Goal: Task Accomplishment & Management: Use online tool/utility

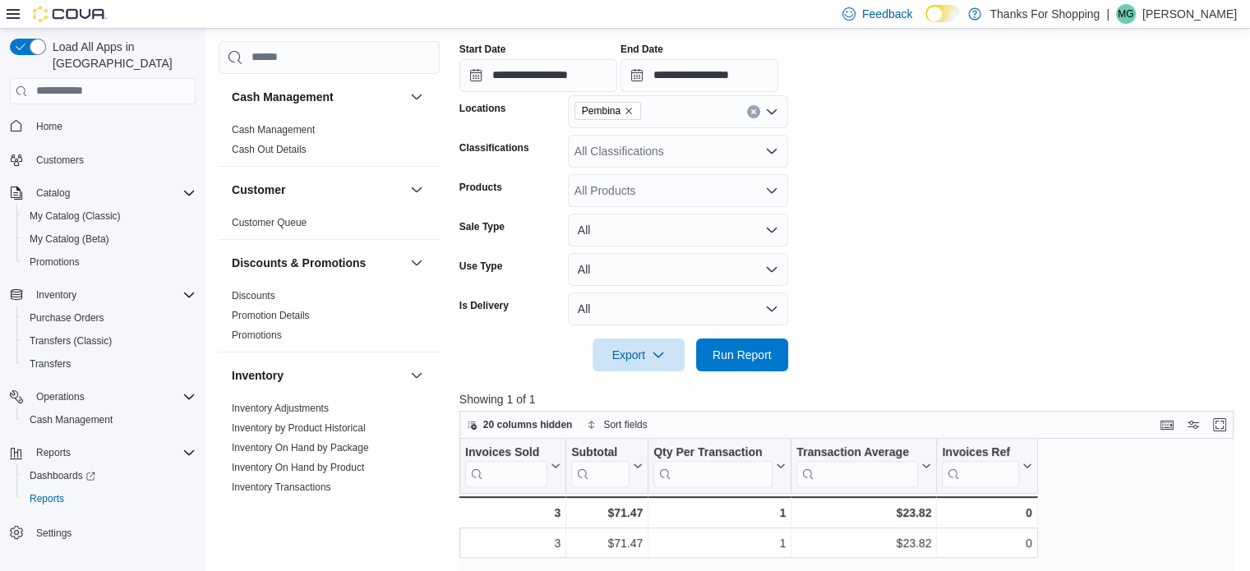
scroll to position [889, 0]
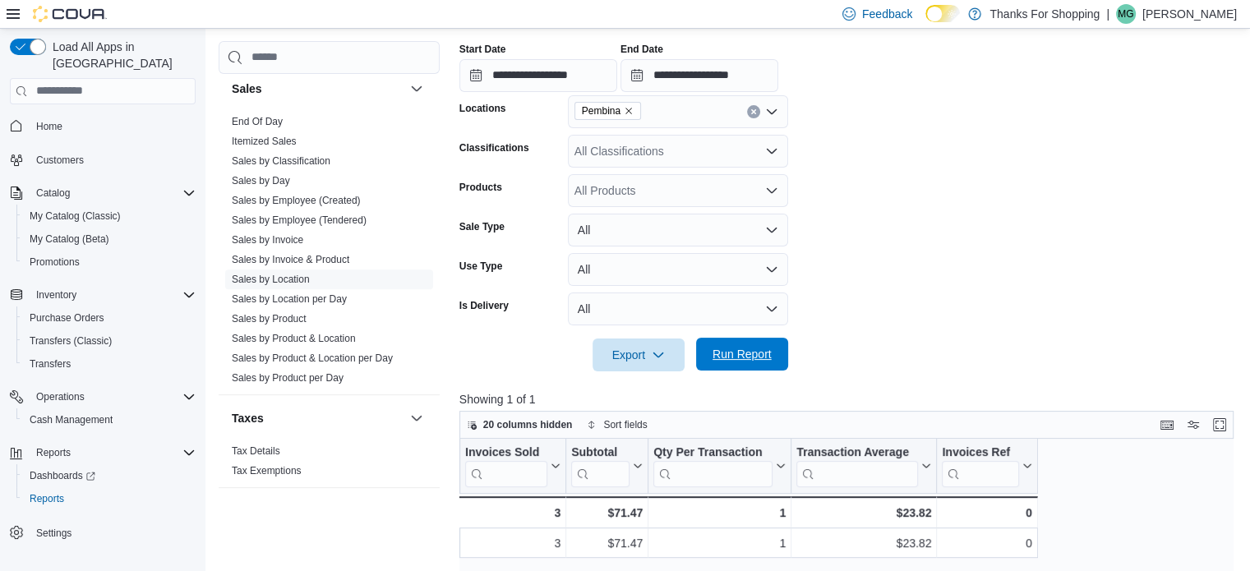
click at [759, 358] on span "Run Report" at bounding box center [742, 354] width 59 height 16
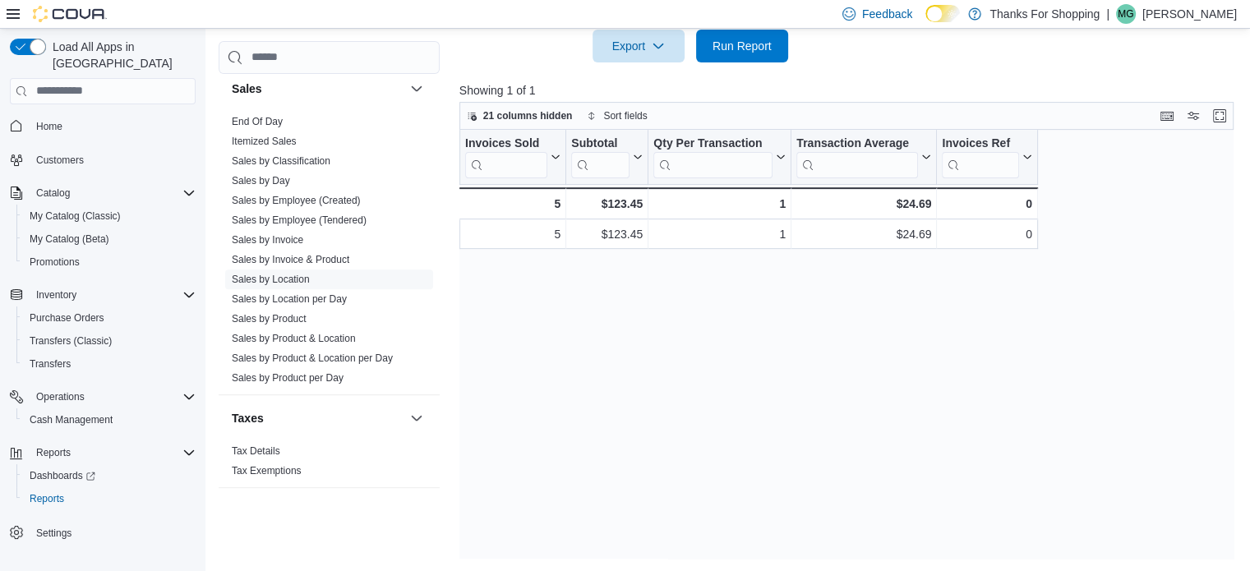
scroll to position [598, 0]
